Goal: Task Accomplishment & Management: Use online tool/utility

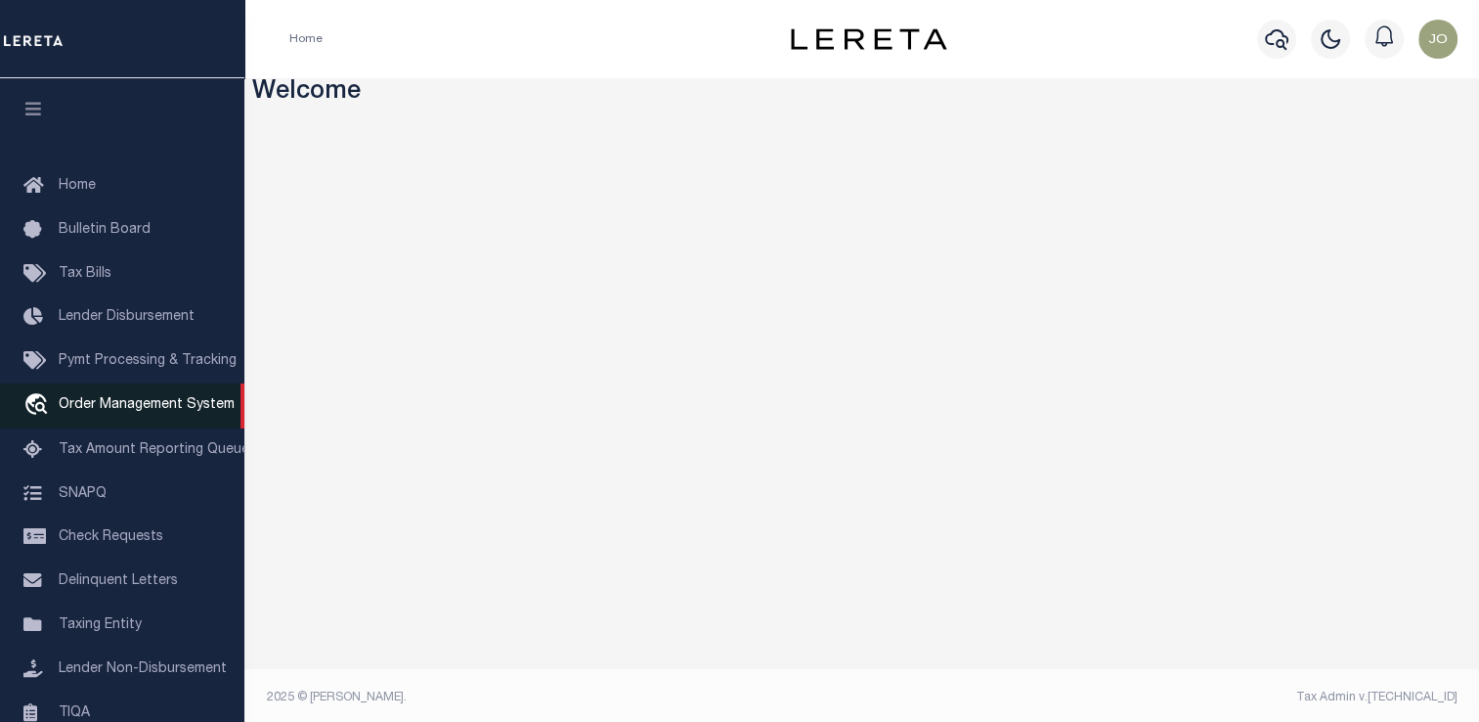
click at [87, 412] on span "Order Management System" at bounding box center [147, 405] width 176 height 14
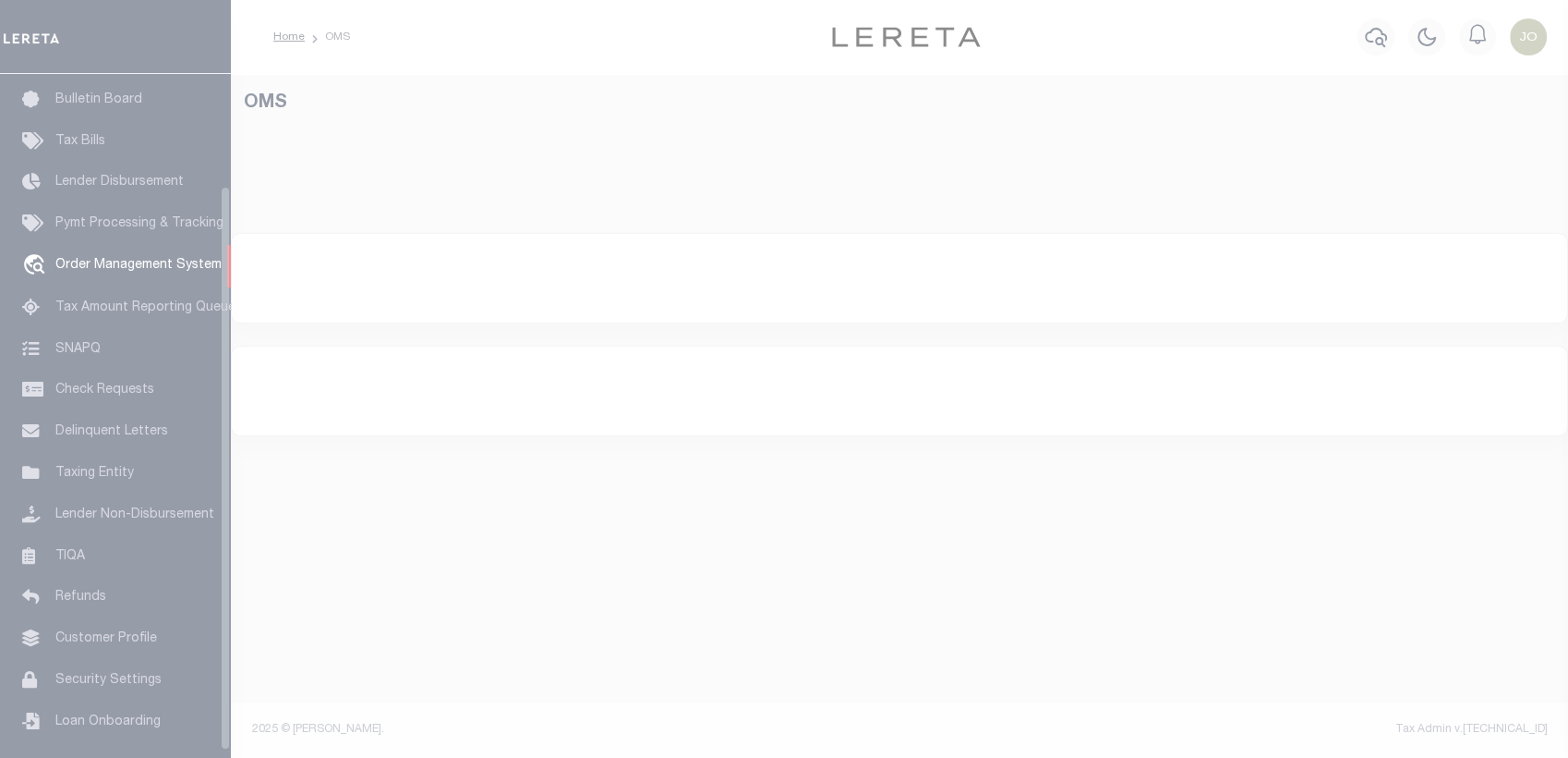
scroll to position [135, 0]
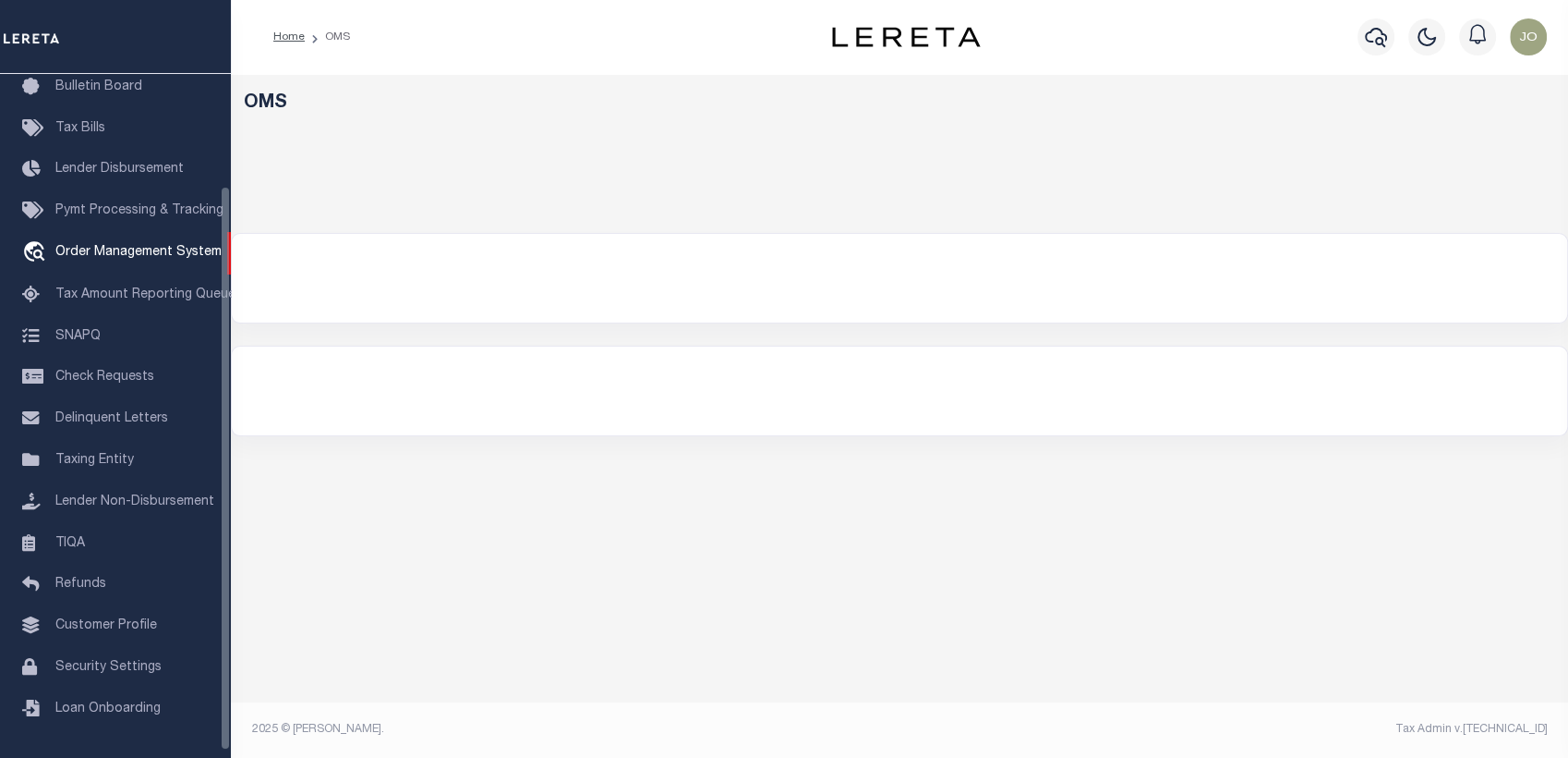
select select "200"
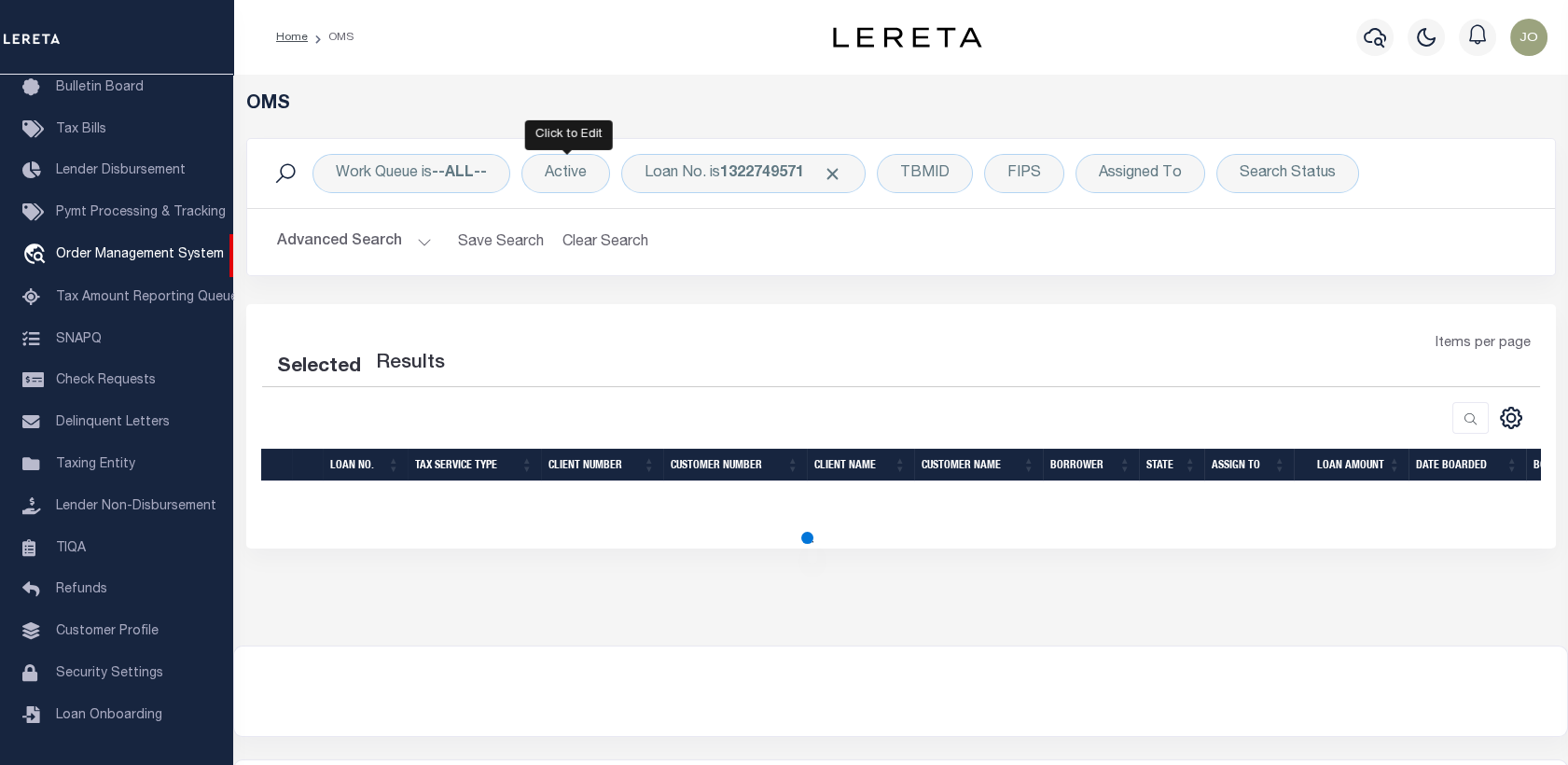
select select "200"
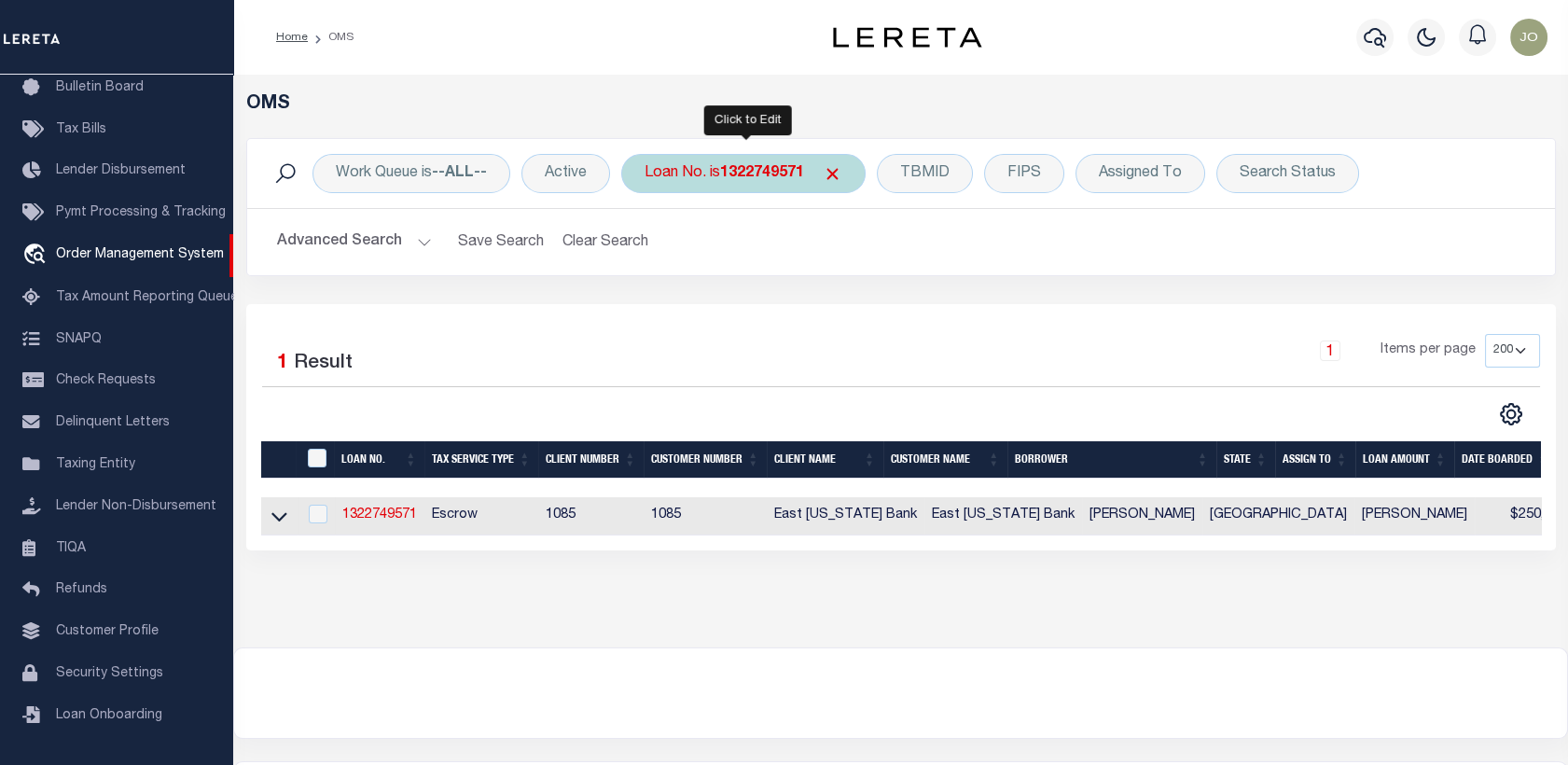
click at [685, 177] on div "Loan No. is 1322749571" at bounding box center [743, 173] width 244 height 39
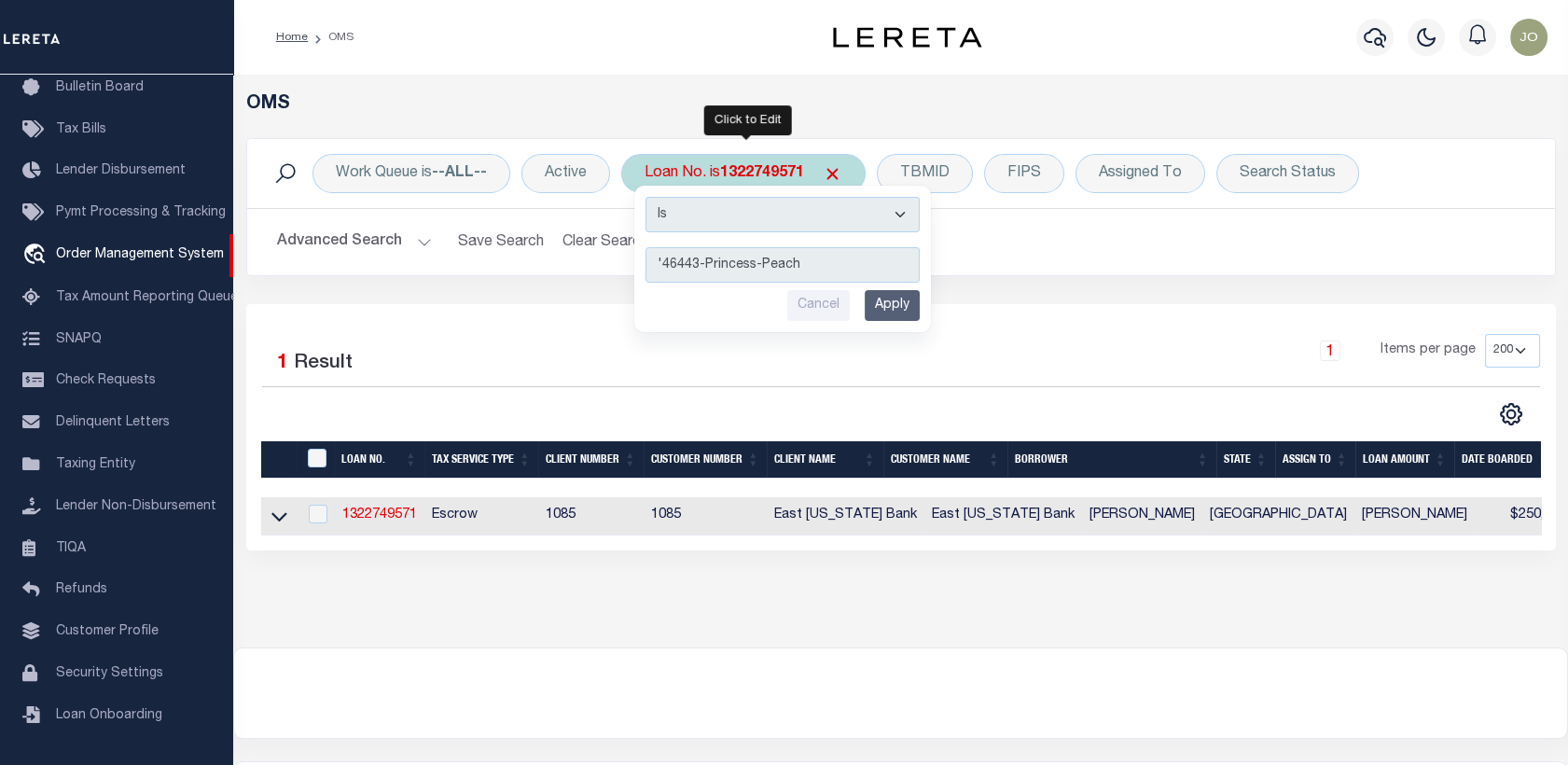
click at [666, 260] on input "'46443-Princess-Peach" at bounding box center [782, 264] width 274 height 35
type input "46443-Princess-Peach"
click at [897, 307] on input "Apply" at bounding box center [892, 305] width 55 height 31
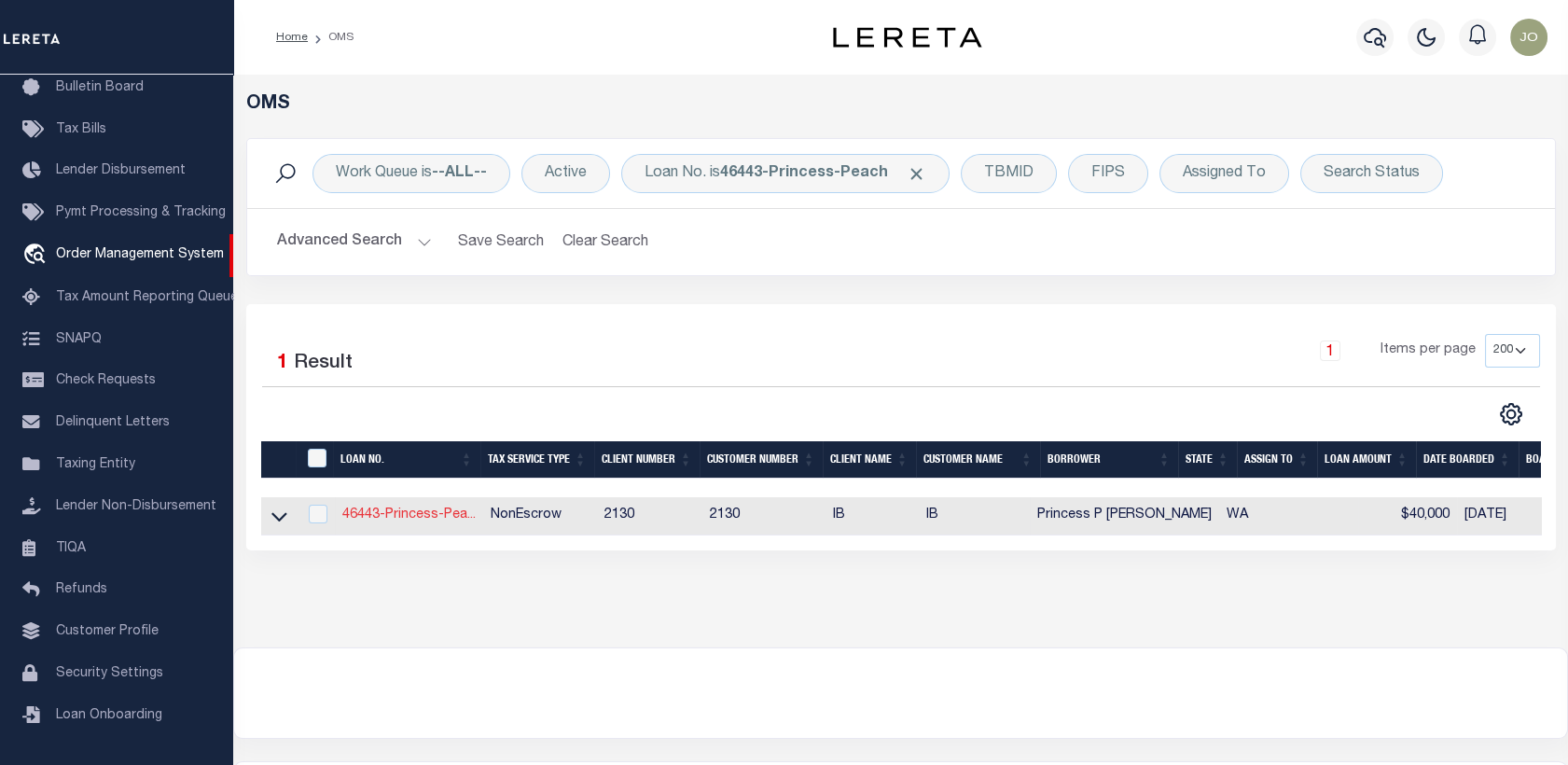
click at [439, 521] on link "46443-Princess-Pea..." at bounding box center [409, 515] width 134 height 13
type input "46443-Princess-Peach"
type input "Princess P [PERSON_NAME]"
select select
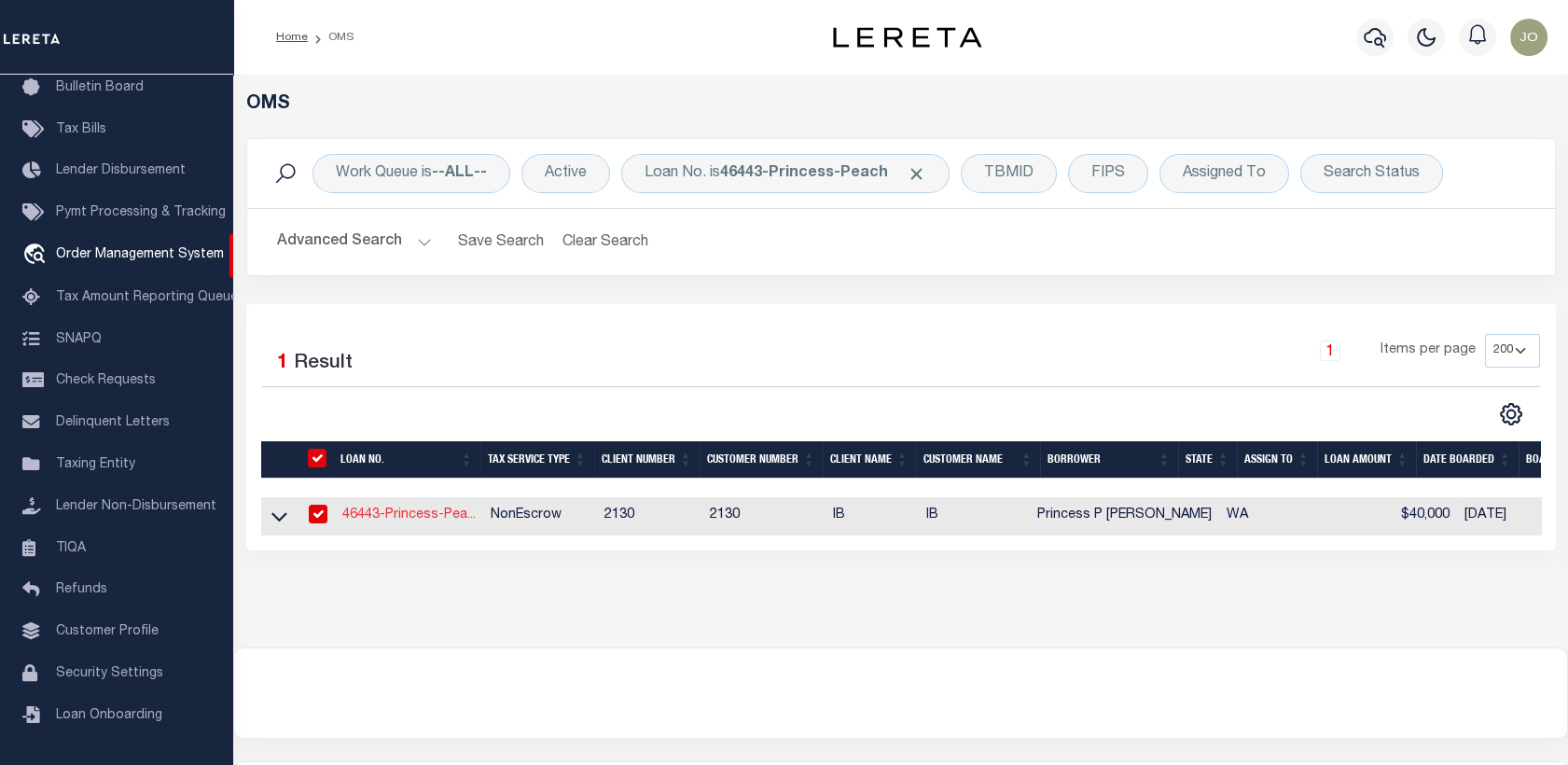
type input "[DATE]"
select select "10"
select select "NonEscrow"
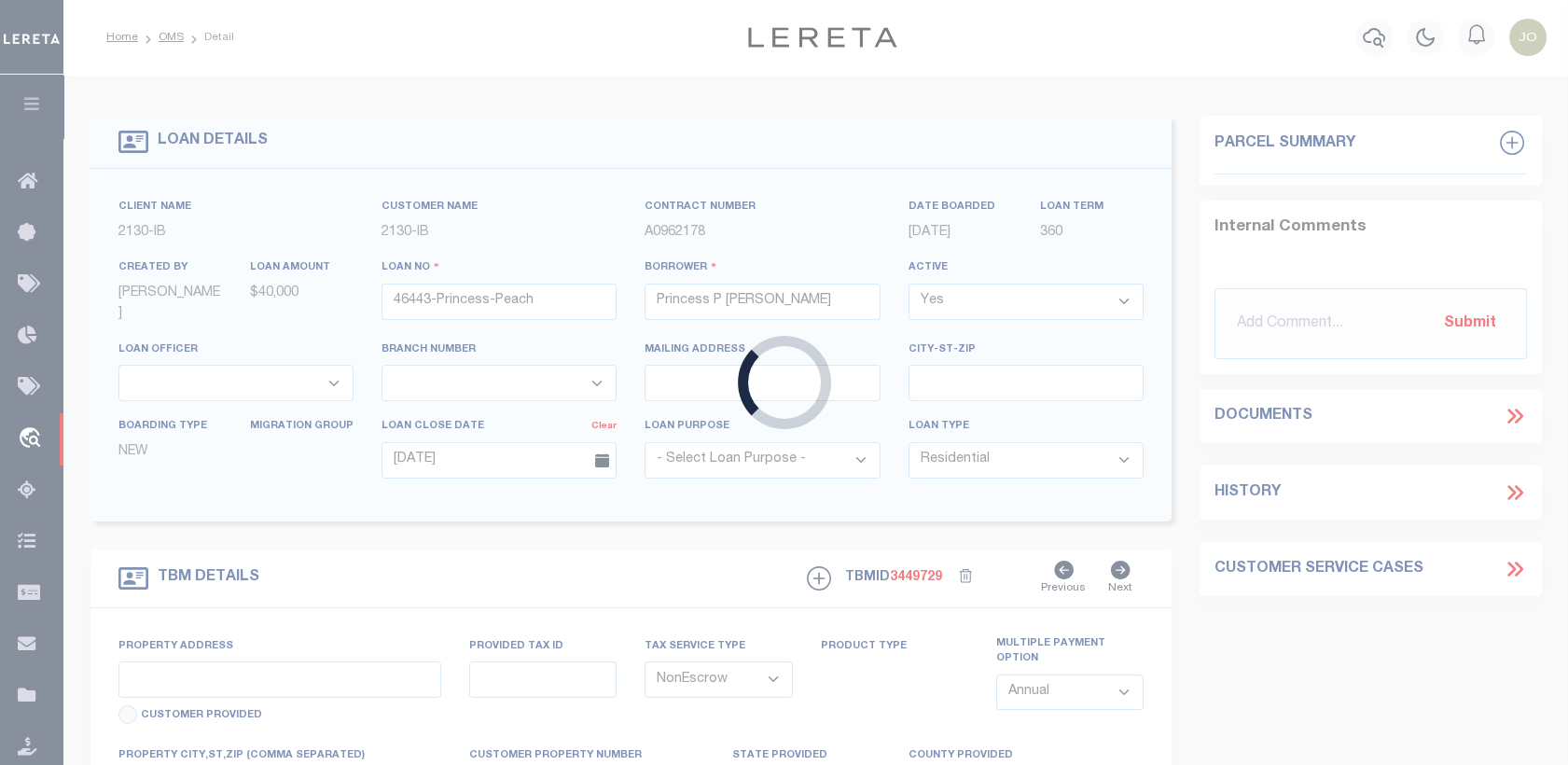
type input "[STREET_ADDRESS][PERSON_NAME]"
select select
type input "[GEOGRAPHIC_DATA] 98837-1610"
type input "WA"
select select
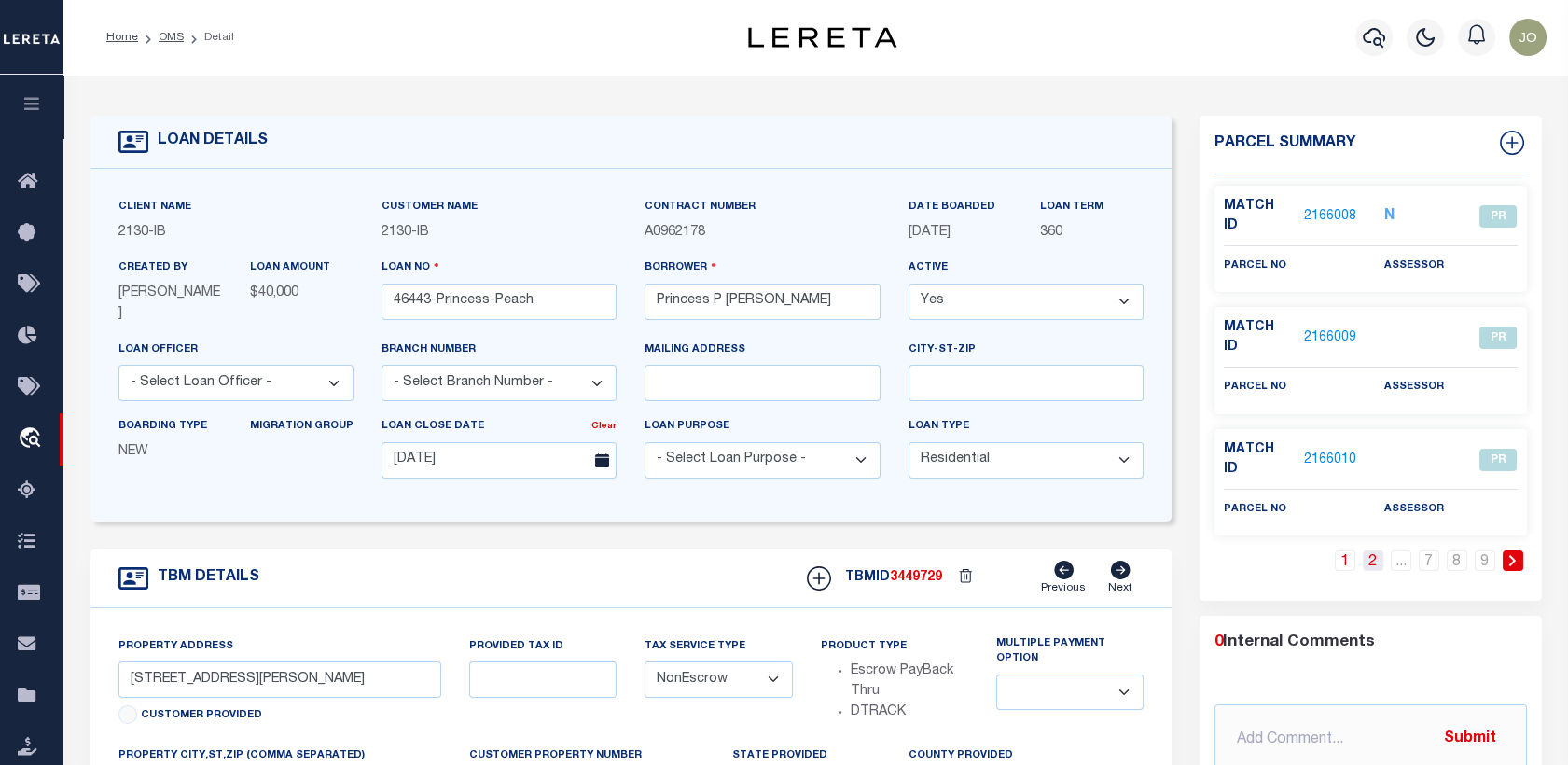
click at [1369, 550] on link "2" at bounding box center [1373, 561] width 21 height 21
click at [1326, 207] on link "2166011" at bounding box center [1330, 217] width 52 height 20
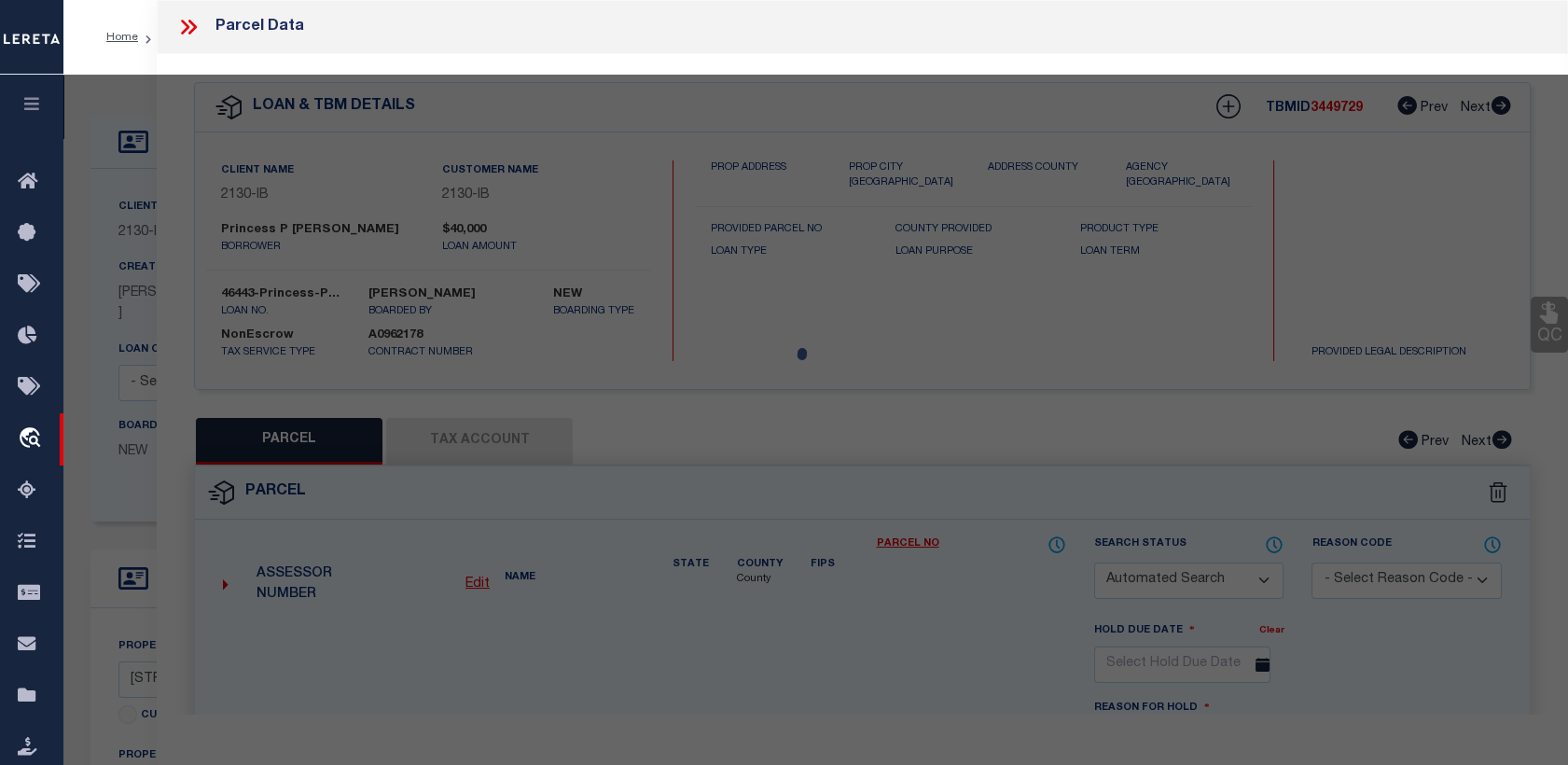
checkbox input "false"
select select "PR"
select select "ATL"
select select "ADD"
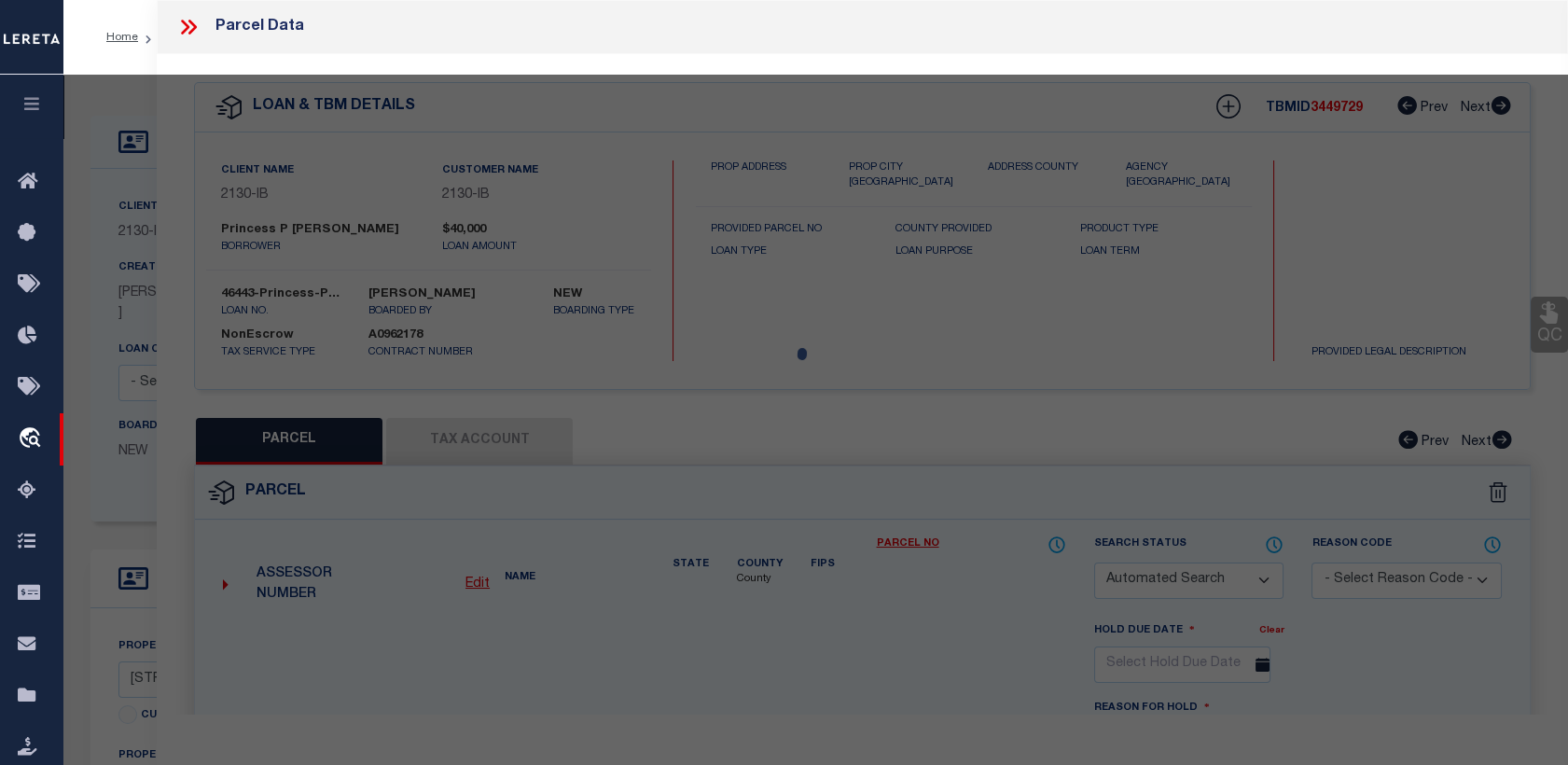
checkbox input "false"
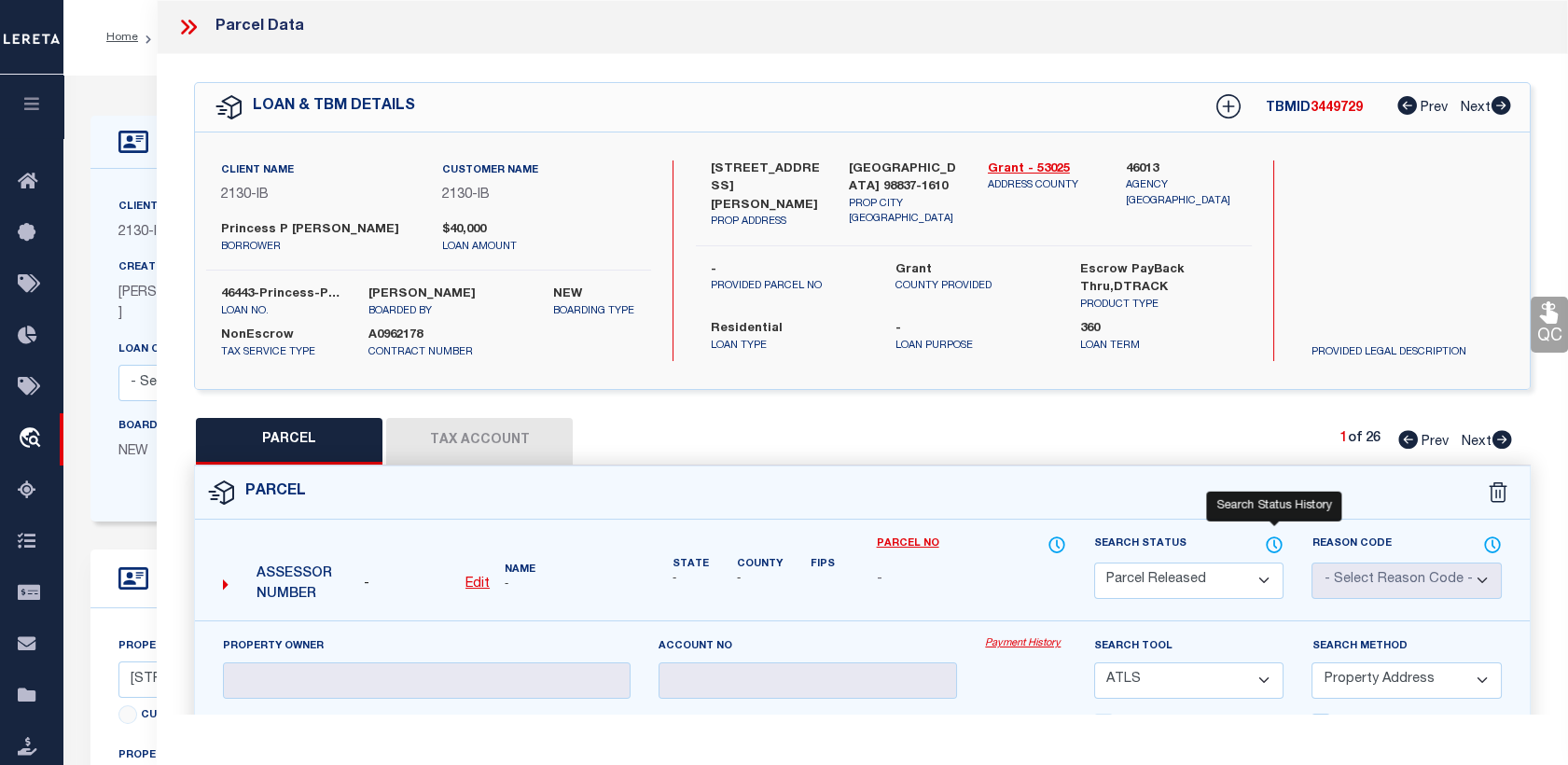
click at [1272, 546] on icon at bounding box center [1274, 545] width 19 height 21
